Goal: Information Seeking & Learning: Learn about a topic

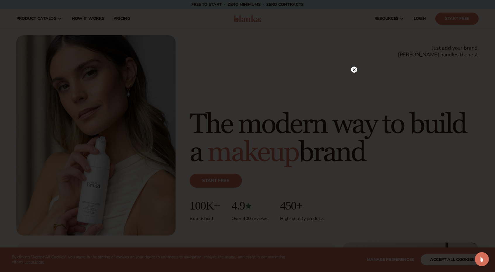
click at [354, 70] on icon at bounding box center [354, 69] width 3 height 3
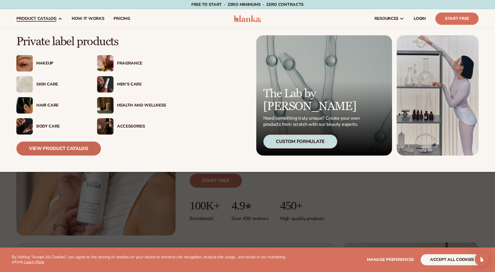
click at [71, 149] on link "View Product Catalog" at bounding box center [58, 149] width 84 height 14
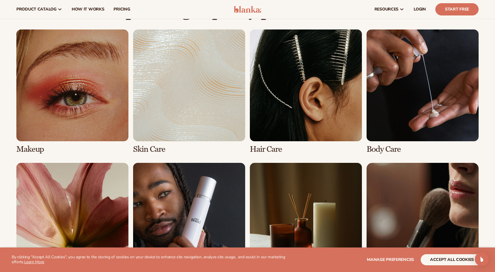
scroll to position [409, 0]
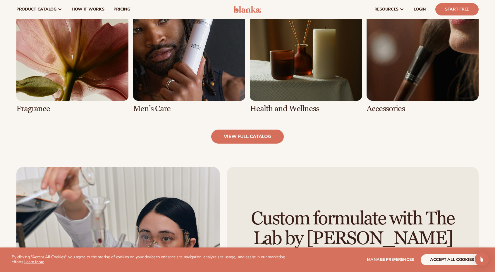
click at [118, 101] on link "5 / 8" at bounding box center [72, 51] width 112 height 125
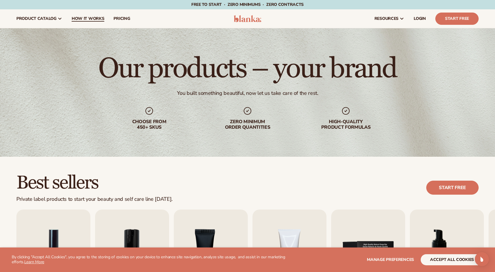
click at [84, 19] on span "How It Works" at bounding box center [88, 18] width 33 height 5
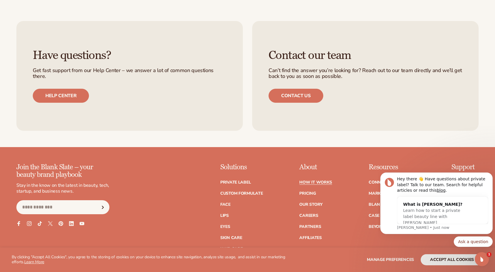
scroll to position [1403, 0]
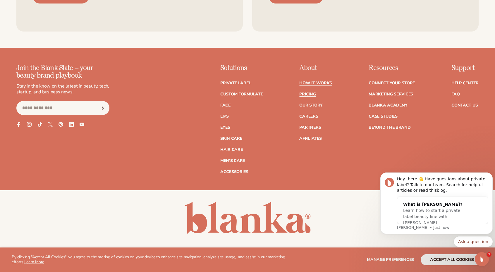
click at [312, 94] on link "Pricing" at bounding box center [307, 94] width 16 height 4
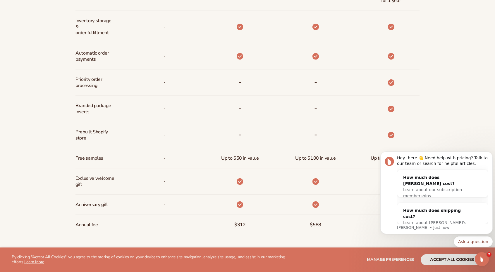
scroll to position [351, 0]
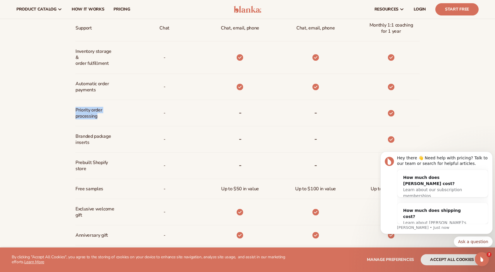
drag, startPoint x: 107, startPoint y: 120, endPoint x: 71, endPoint y: 111, distance: 37.5
click at [71, 111] on div "Billed Monthly billed Yearly Billed Monthly billed Yearly Discounts Support Inv…" at bounding box center [247, 87] width 377 height 391
click at [95, 135] on span "Branded package inserts" at bounding box center [94, 139] width 39 height 17
click at [97, 141] on span "Branded package inserts" at bounding box center [94, 139] width 39 height 17
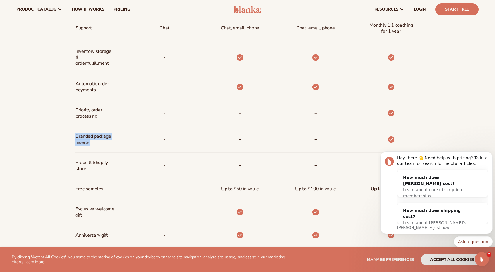
click at [97, 141] on span "Branded package inserts" at bounding box center [94, 139] width 39 height 17
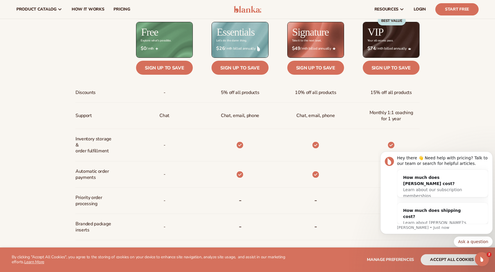
click at [94, 146] on span "Inventory storage &   order fulfillment" at bounding box center [94, 145] width 39 height 23
click at [100, 155] on span "Inventory storage &   order fulfillment" at bounding box center [94, 145] width 39 height 23
drag, startPoint x: 114, startPoint y: 153, endPoint x: 80, endPoint y: 135, distance: 38.4
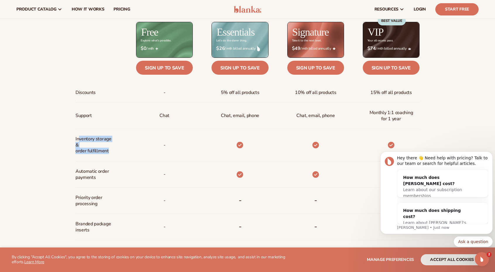
click at [80, 135] on span "Inventory storage &   order fulfillment" at bounding box center [94, 145] width 39 height 23
click at [88, 149] on span "Inventory storage &   order fulfillment" at bounding box center [94, 145] width 39 height 23
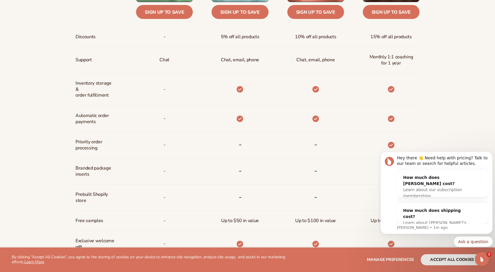
scroll to position [322, 0]
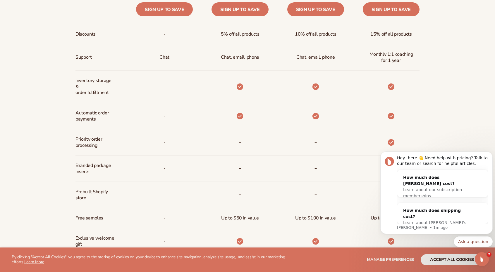
click at [108, 111] on span "Automatic order payments" at bounding box center [94, 116] width 39 height 17
click at [108, 122] on span "Automatic order payments" at bounding box center [94, 116] width 39 height 17
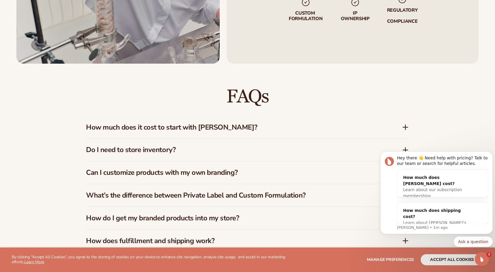
scroll to position [906, 0]
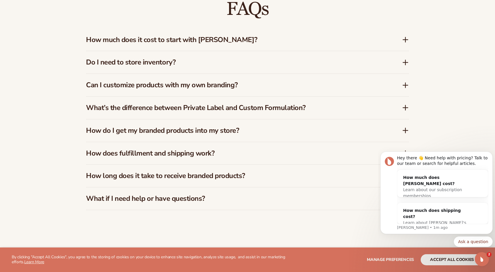
click at [212, 44] on div "How much does it cost to start with [PERSON_NAME]?" at bounding box center [247, 40] width 323 height 23
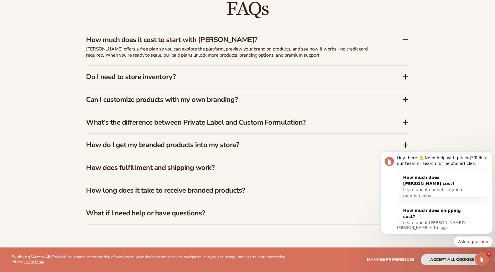
click at [167, 77] on h3 "Do I need to store inventory?" at bounding box center [235, 77] width 298 height 8
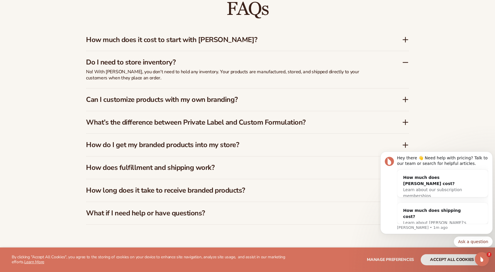
click at [261, 94] on div "Can I customize products with my own branding?" at bounding box center [247, 100] width 323 height 23
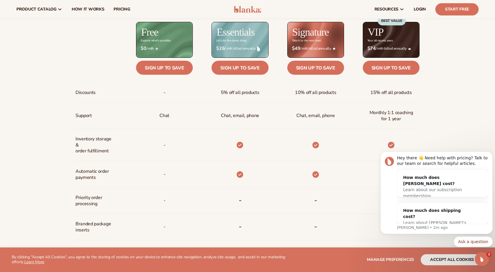
scroll to position [234, 0]
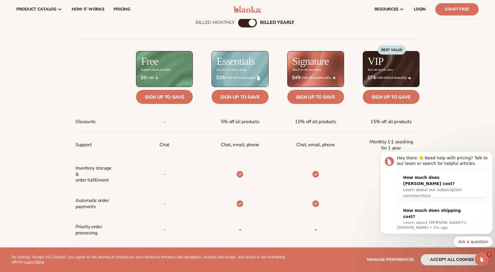
click at [92, 105] on div "Discounts Support Inventory storage &   order fulfillment Automatic order payme…" at bounding box center [96, 217] width 42 height 332
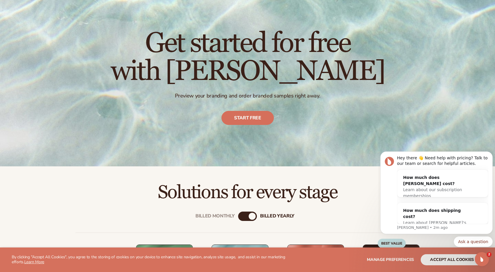
scroll to position [0, 0]
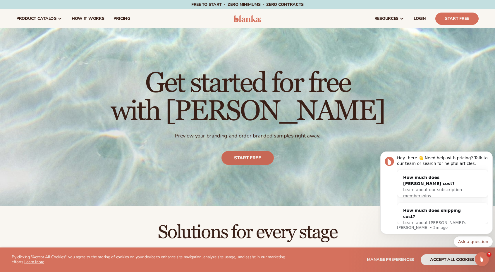
click at [237, 158] on link "Start free" at bounding box center [247, 158] width 52 height 14
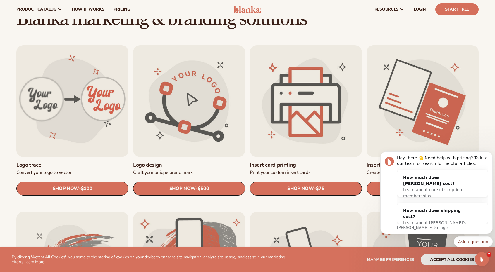
scroll to position [156, 0]
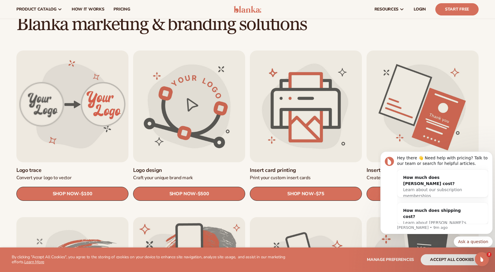
click at [141, 167] on link "Logo design" at bounding box center [189, 170] width 112 height 7
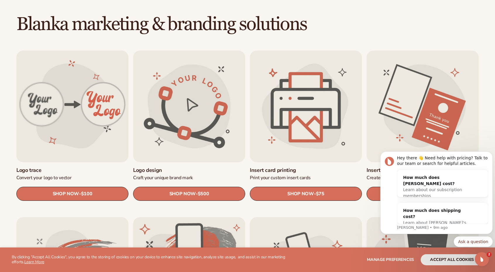
scroll to position [207, 0]
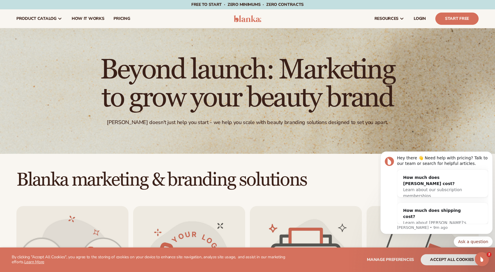
drag, startPoint x: 281, startPoint y: 156, endPoint x: 232, endPoint y: 25, distance: 139.3
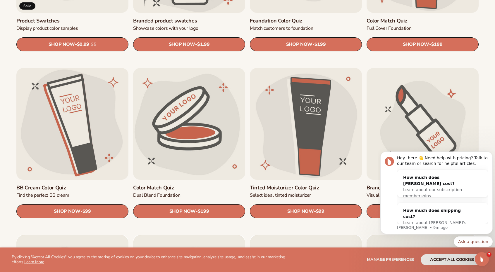
scroll to position [526, 0]
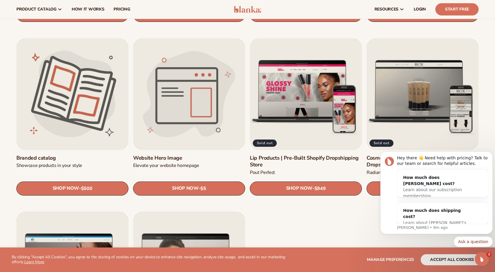
drag, startPoint x: 12, startPoint y: 190, endPoint x: 6, endPoint y: 155, distance: 36.3
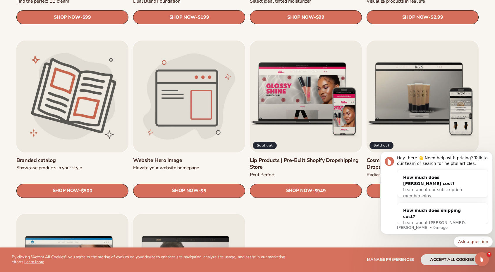
scroll to position [754, 0]
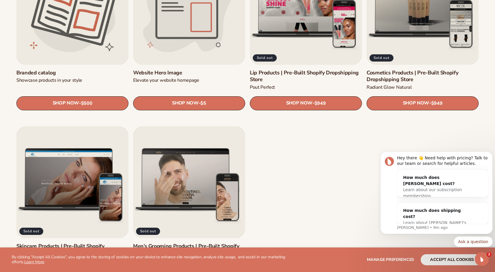
drag, startPoint x: 7, startPoint y: 157, endPoint x: 306, endPoint y: 160, distance: 299.1
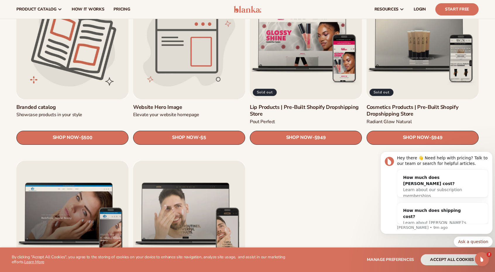
scroll to position [713, 0]
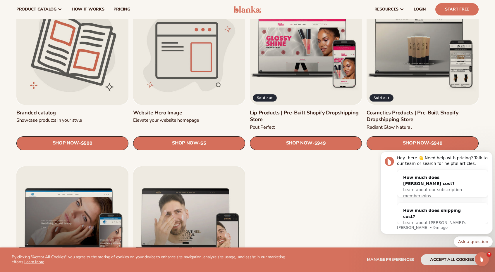
drag, startPoint x: 284, startPoint y: 188, endPoint x: 281, endPoint y: 170, distance: 18.2
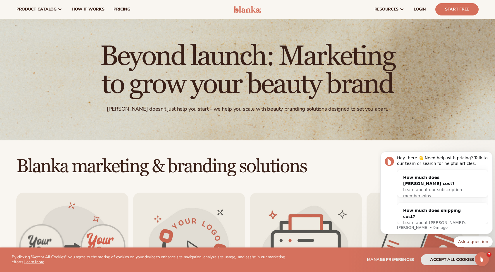
scroll to position [0, 0]
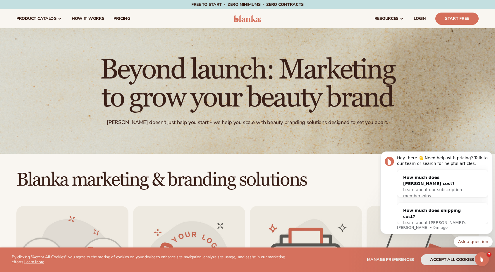
drag, startPoint x: 282, startPoint y: 216, endPoint x: 288, endPoint y: 41, distance: 175.8
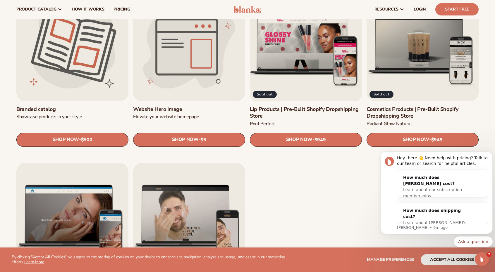
scroll to position [672, 0]
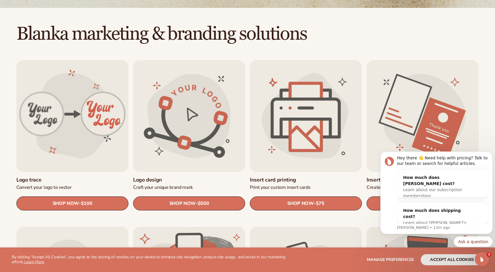
scroll to position [205, 0]
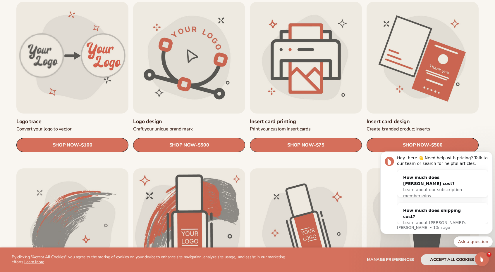
click at [199, 118] on link "Logo design" at bounding box center [189, 121] width 112 height 7
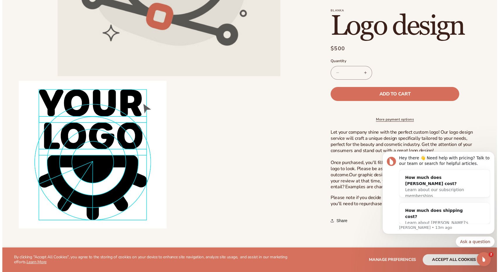
scroll to position [263, 0]
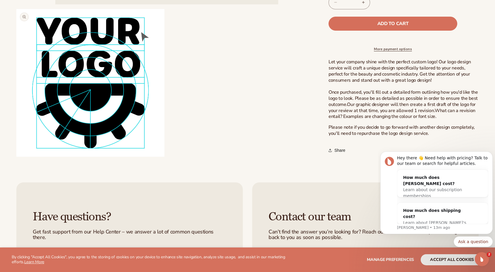
click at [16, 157] on button "Open media 2 in modal" at bounding box center [16, 157] width 0 height 0
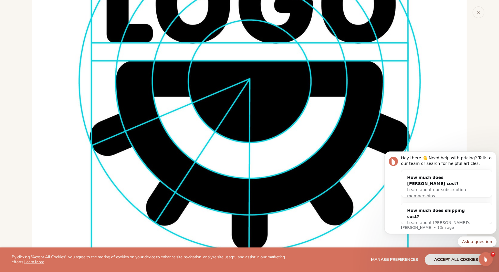
click at [18, 131] on div "Media gallery" at bounding box center [249, 136] width 499 height 272
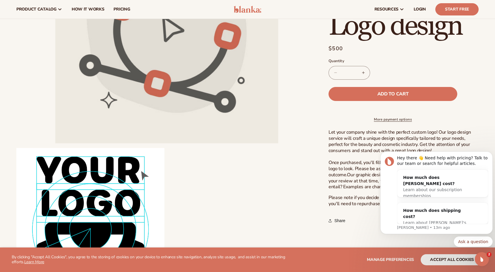
scroll to position [0, 0]
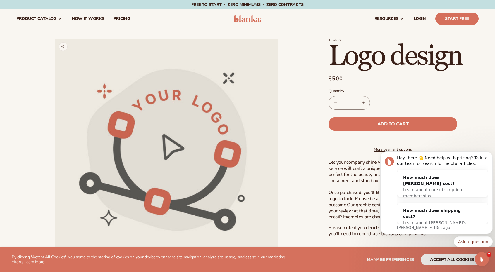
drag, startPoint x: 173, startPoint y: 189, endPoint x: 129, endPoint y: 61, distance: 134.4
drag, startPoint x: 303, startPoint y: 155, endPoint x: 265, endPoint y: 59, distance: 103.7
click at [91, 20] on span "How It Works" at bounding box center [88, 18] width 33 height 5
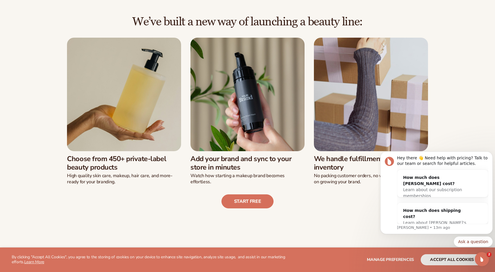
click at [250, 134] on img at bounding box center [247, 95] width 114 height 114
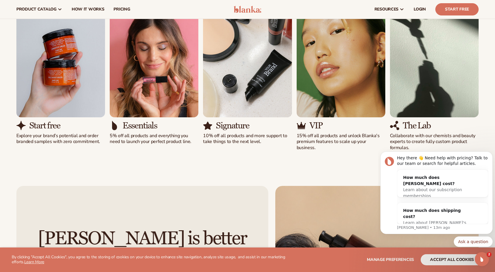
scroll to position [409, 0]
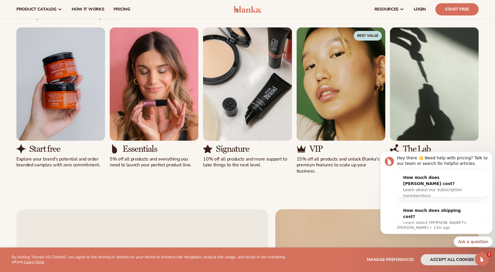
click at [41, 143] on div "Start free Explore your brand’s potential and order branded samples with zero c…" at bounding box center [60, 97] width 89 height 141
click at [43, 161] on p "Explore your brand’s potential and order branded samples with zero commitment." at bounding box center [60, 162] width 89 height 12
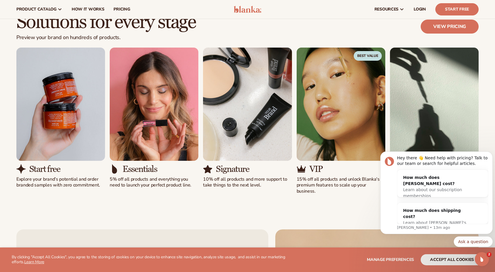
scroll to position [380, 0]
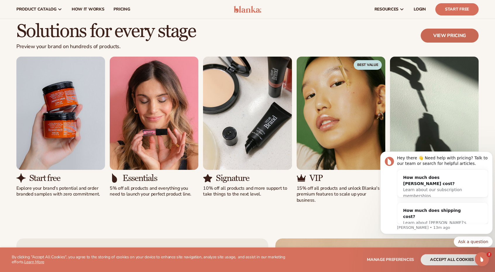
click at [455, 32] on link "View pricing" at bounding box center [449, 36] width 58 height 14
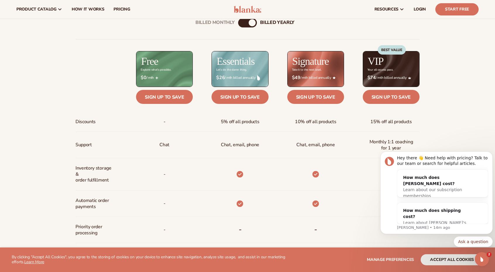
scroll to position [175, 0]
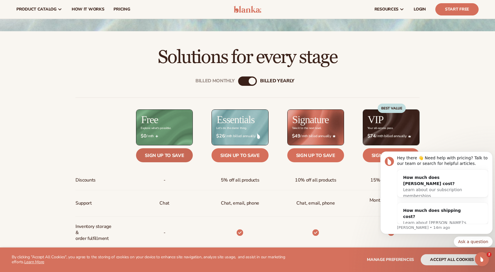
click at [167, 158] on link "Sign up to save" at bounding box center [164, 155] width 57 height 14
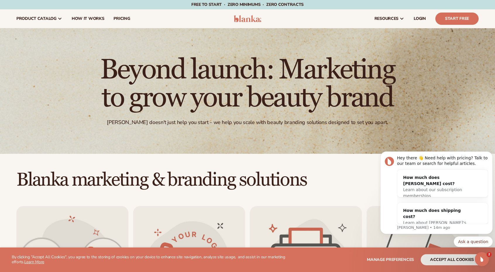
drag, startPoint x: 171, startPoint y: 209, endPoint x: 156, endPoint y: 49, distance: 161.2
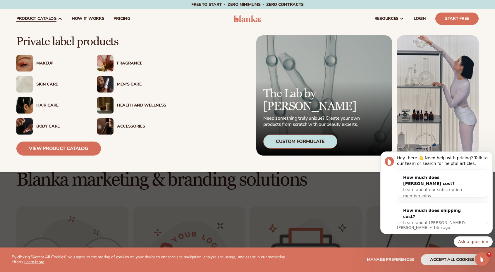
click at [135, 82] on div "Men’s Care" at bounding box center [141, 84] width 49 height 5
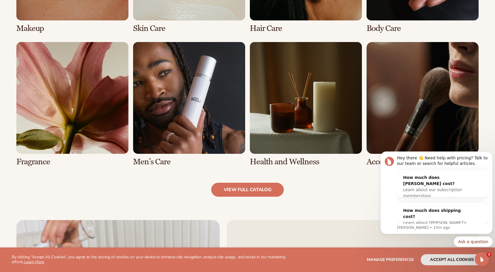
scroll to position [585, 0]
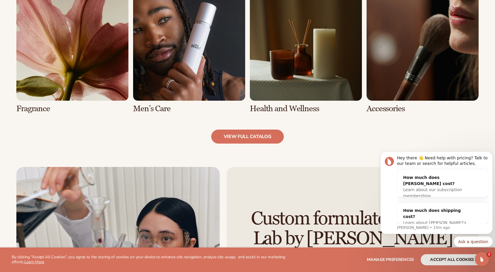
drag, startPoint x: 282, startPoint y: 98, endPoint x: 196, endPoint y: 133, distance: 93.4
click at [196, 133] on div "view full catalog" at bounding box center [247, 137] width 462 height 14
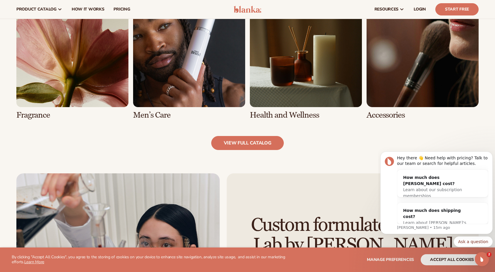
scroll to position [497, 0]
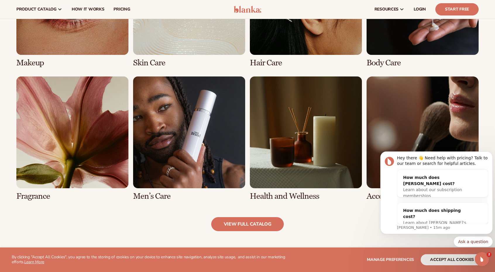
click at [183, 151] on link "6 / 8" at bounding box center [189, 139] width 112 height 125
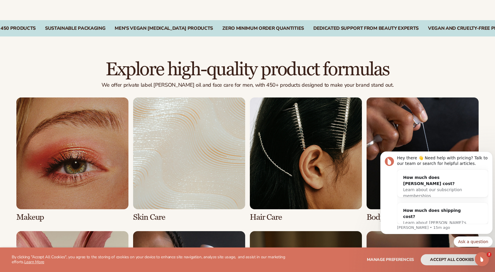
scroll to position [438, 0]
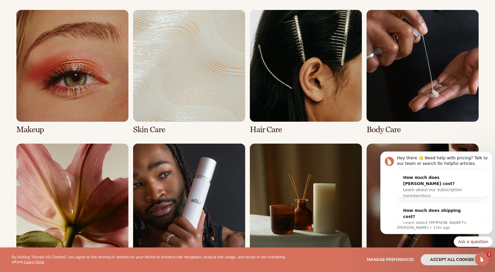
click at [82, 125] on link "1 / 8" at bounding box center [72, 72] width 112 height 125
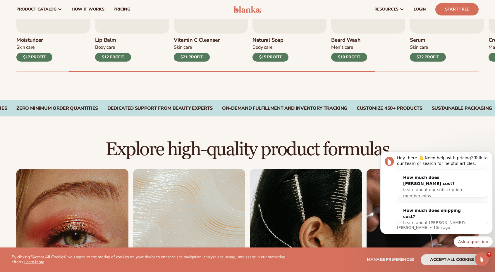
drag, startPoint x: 190, startPoint y: 117, endPoint x: 181, endPoint y: 100, distance: 19.2
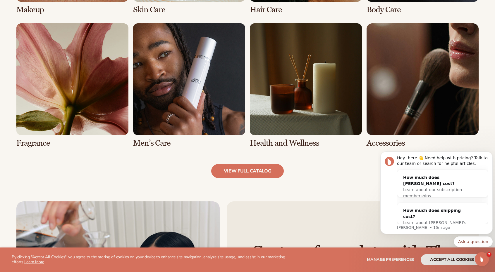
scroll to position [575, 0]
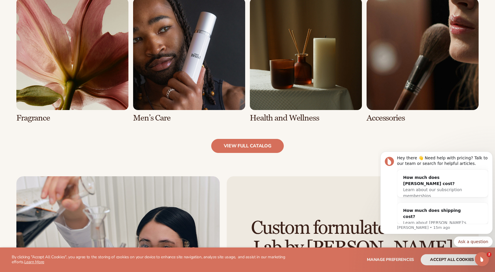
click at [413, 101] on link "8 / 8" at bounding box center [422, 60] width 112 height 125
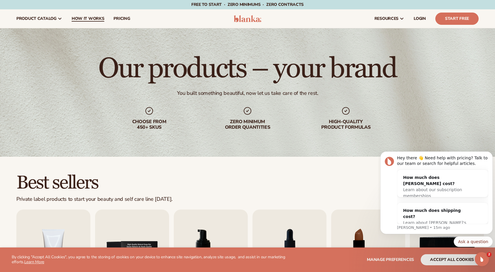
click at [99, 20] on span "How It Works" at bounding box center [88, 18] width 33 height 5
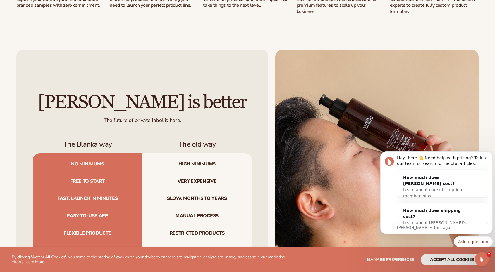
scroll to position [672, 0]
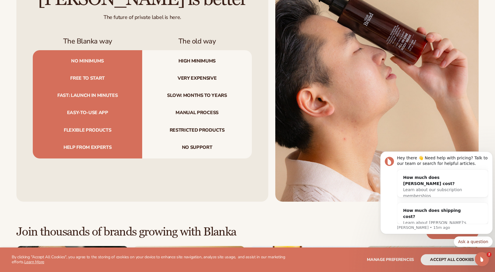
click at [101, 149] on span "Help from experts" at bounding box center [87, 149] width 109 height 20
click at [133, 131] on span "Flexible products" at bounding box center [87, 130] width 109 height 17
